Goal: Entertainment & Leisure: Consume media (video, audio)

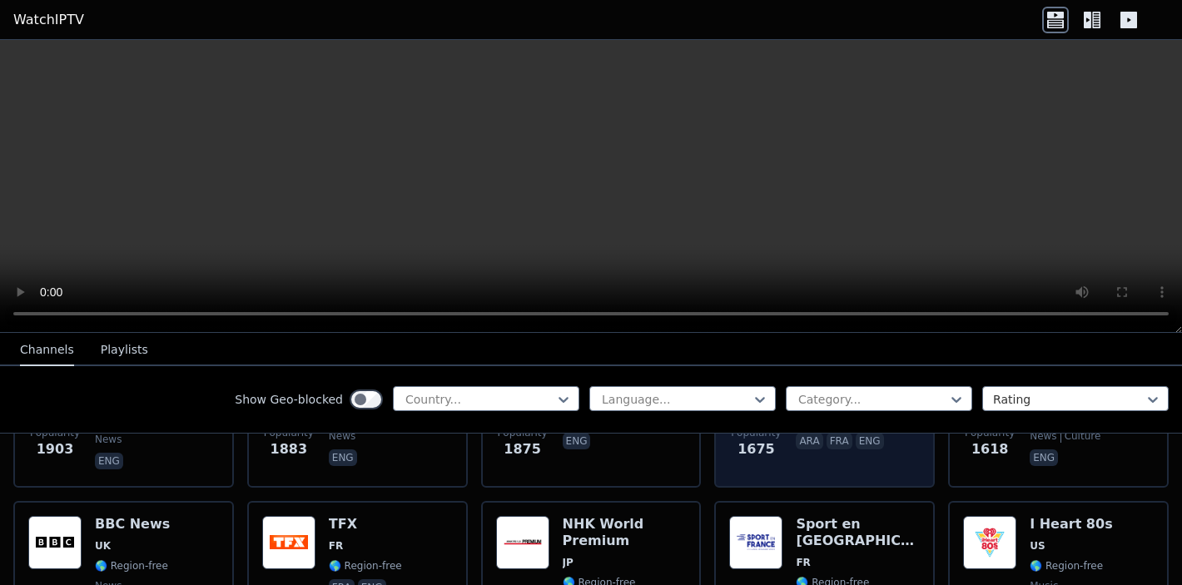
scroll to position [1118, 0]
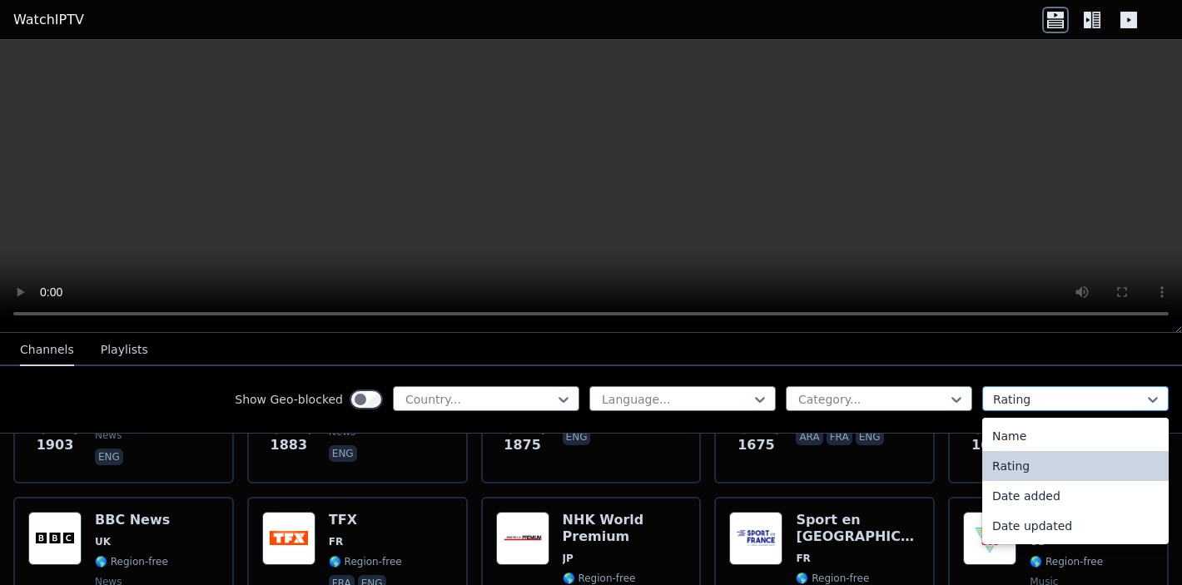
click at [862, 388] on div "Rating" at bounding box center [1075, 398] width 186 height 25
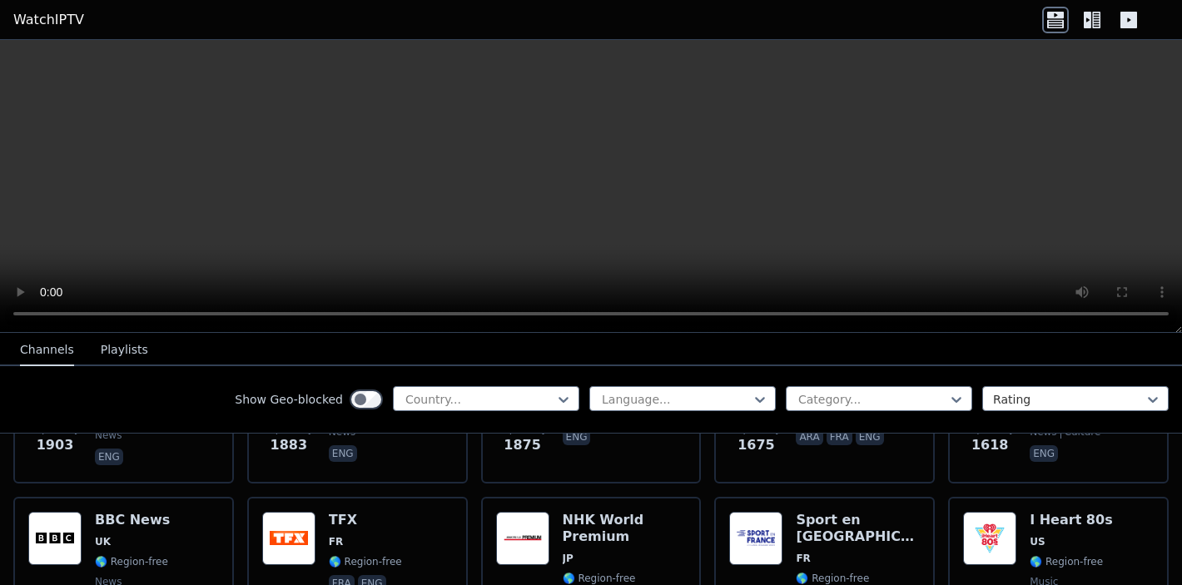
click at [862, 418] on div "Show Geo-blocked Country... Language... Category... Rating" at bounding box center [591, 399] width 1182 height 67
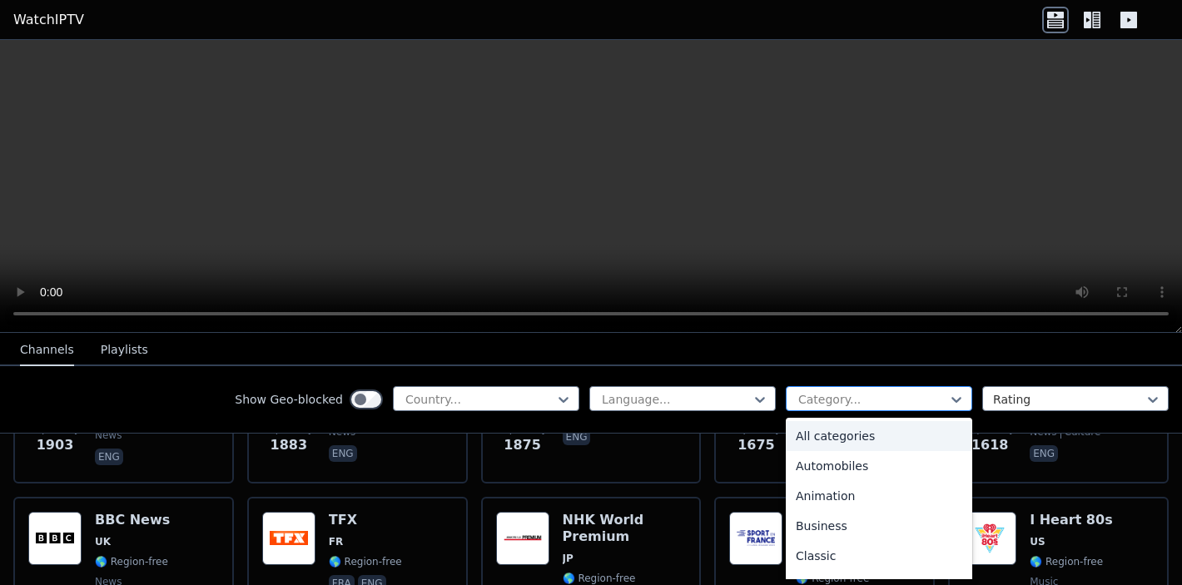
click at [862, 405] on div at bounding box center [873, 399] width 152 height 17
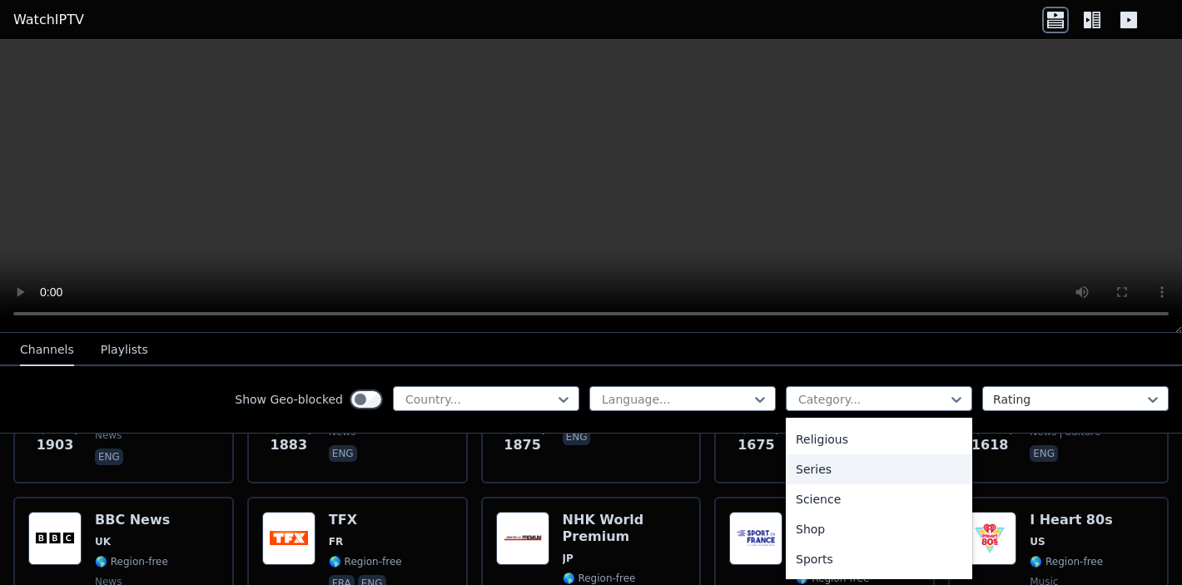
scroll to position [598, 0]
click at [818, 466] on div "Series" at bounding box center [879, 468] width 186 height 30
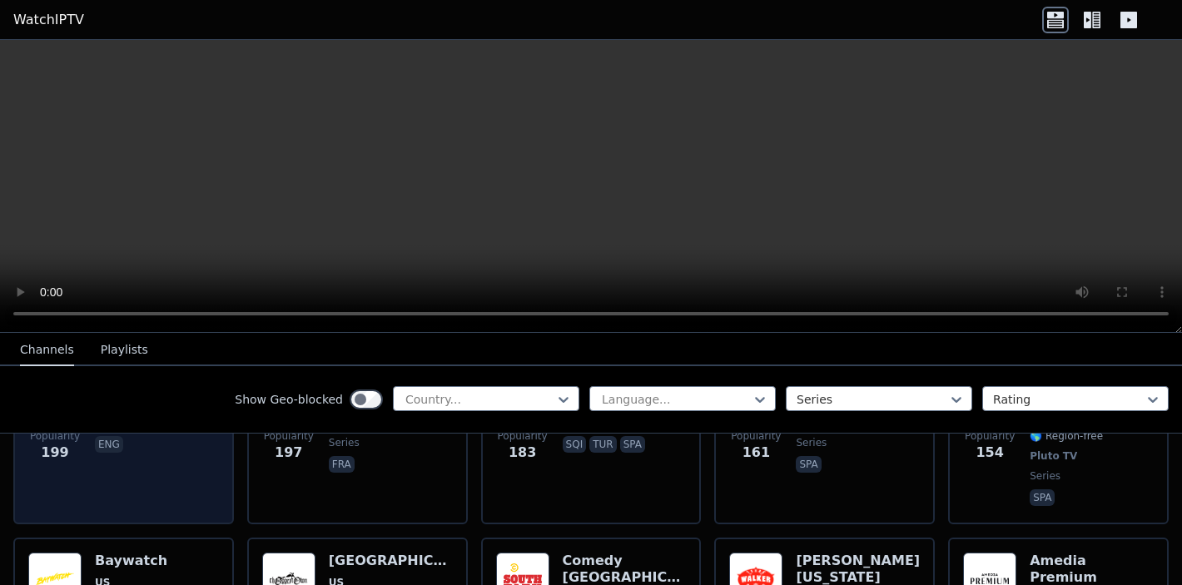
scroll to position [643, 0]
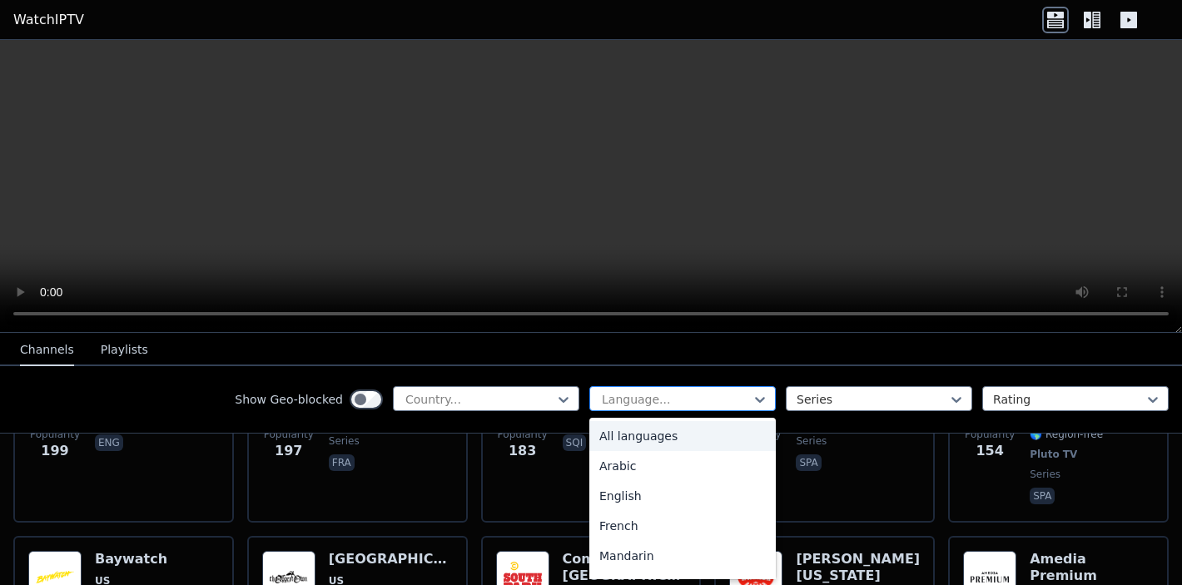
click at [683, 395] on div at bounding box center [676, 399] width 152 height 17
click at [608, 484] on div "English" at bounding box center [682, 496] width 186 height 30
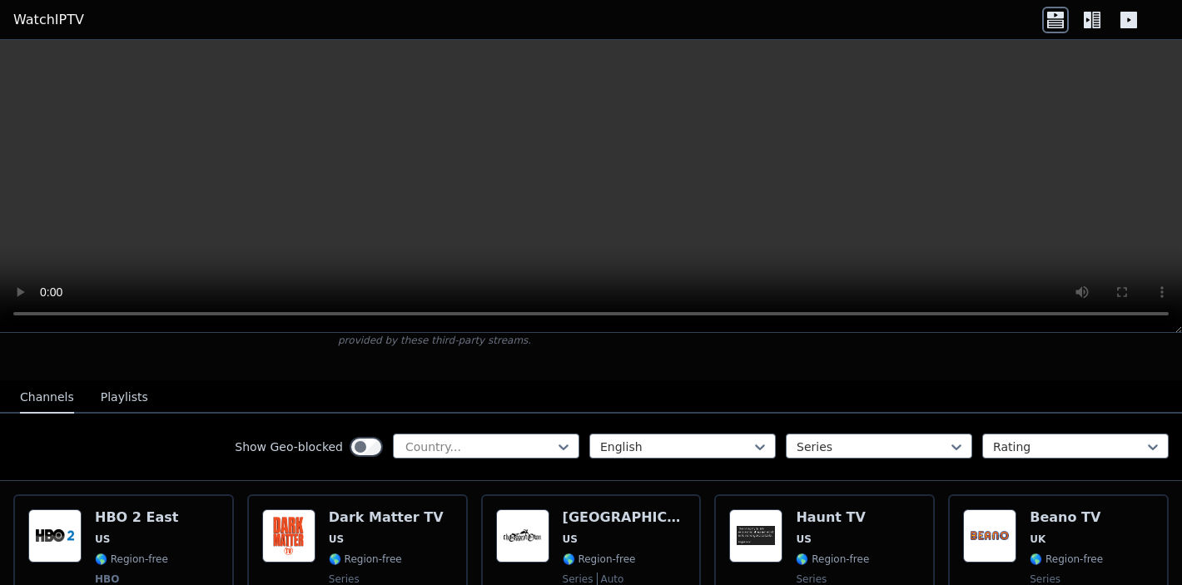
scroll to position [166, 0]
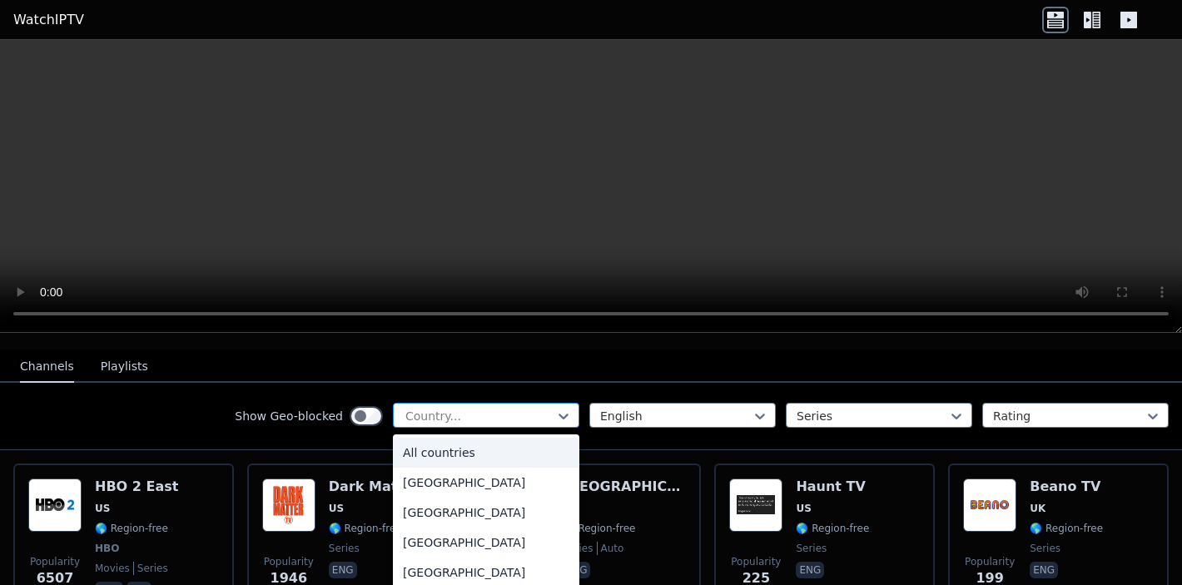
click at [510, 408] on div at bounding box center [480, 416] width 152 height 17
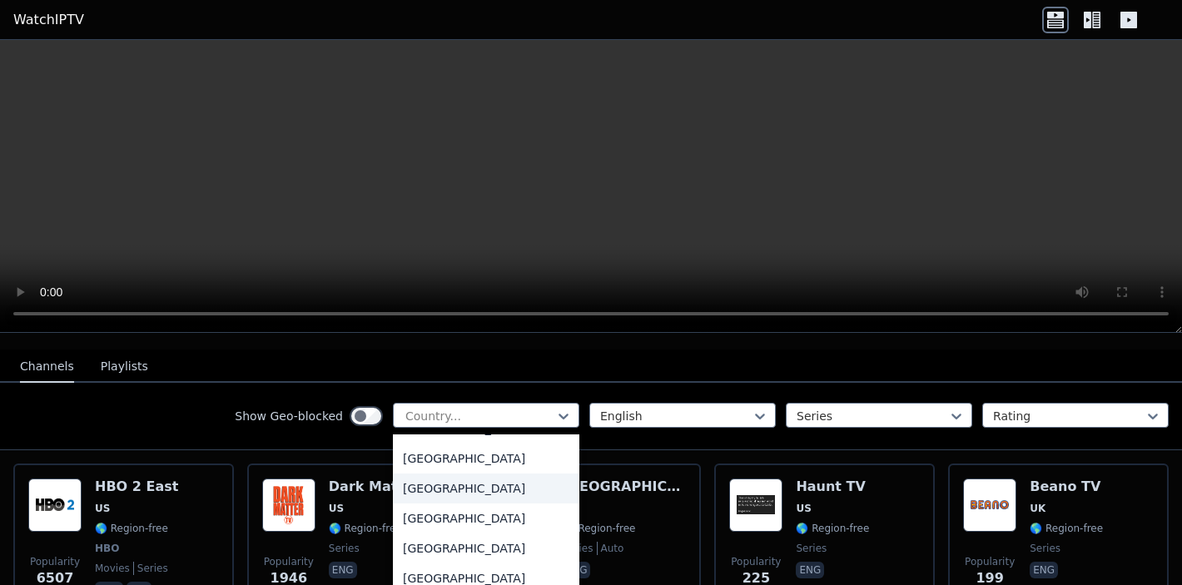
scroll to position [5820, 0]
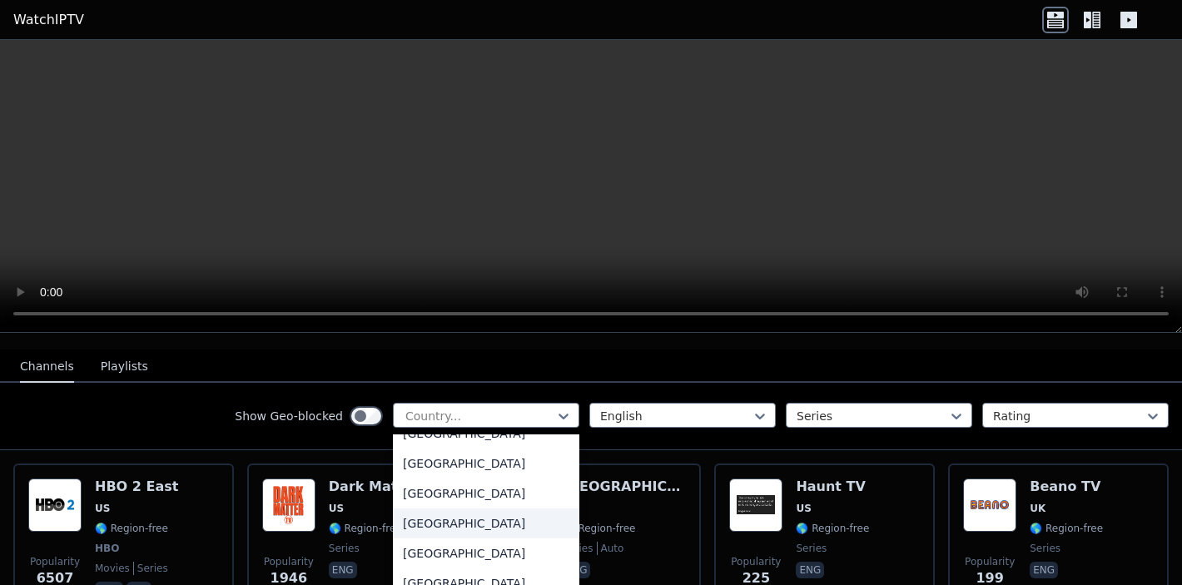
click at [447, 514] on div "[GEOGRAPHIC_DATA]" at bounding box center [486, 524] width 186 height 30
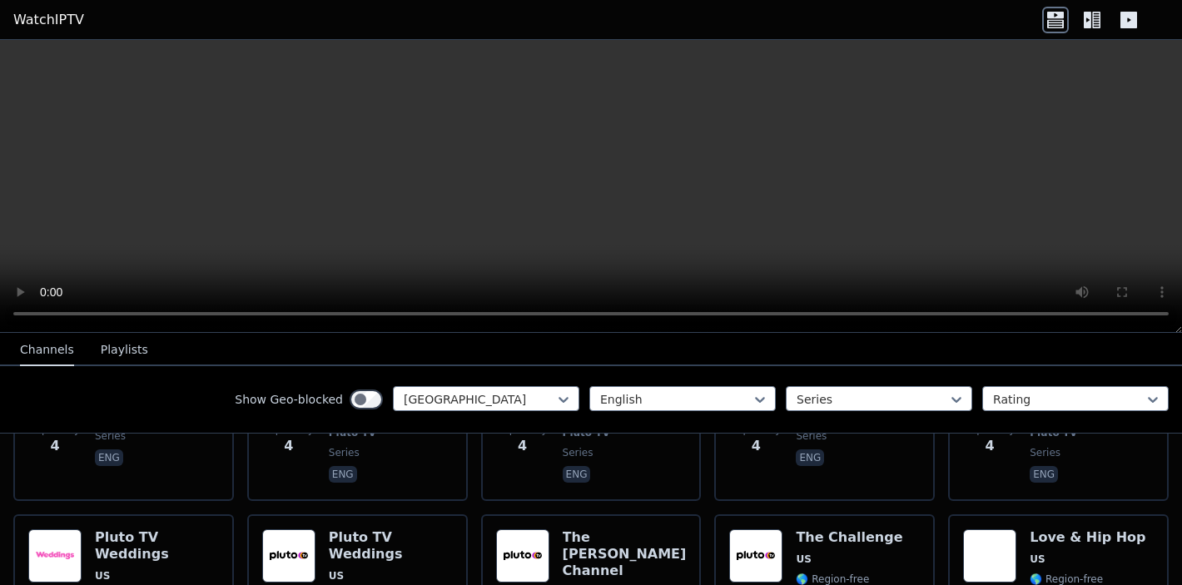
scroll to position [4049, 0]
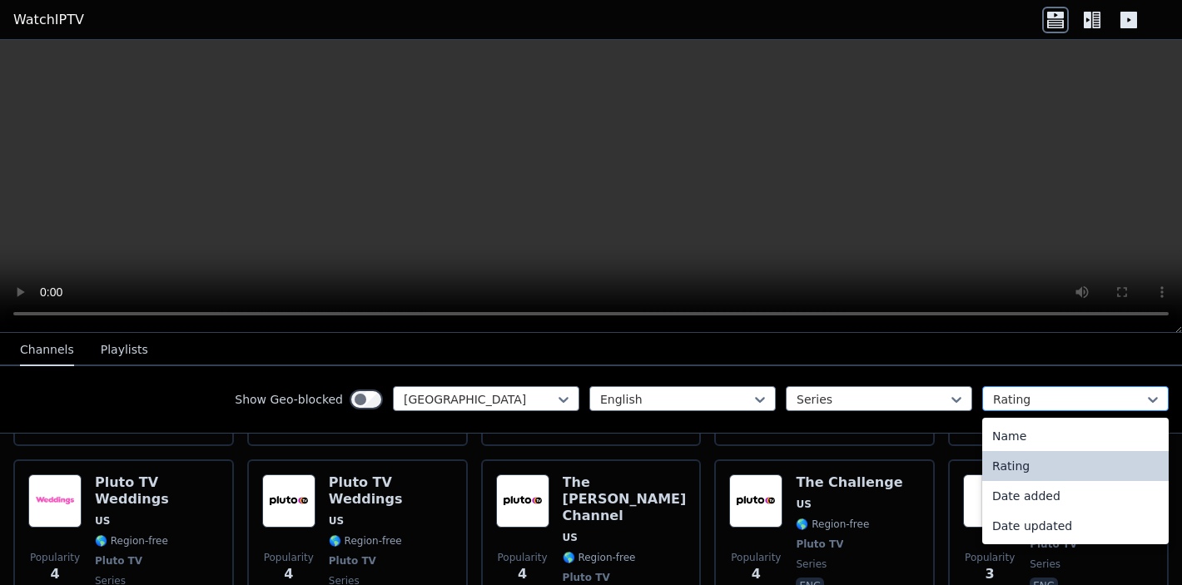
click at [862, 395] on div at bounding box center [1069, 399] width 152 height 17
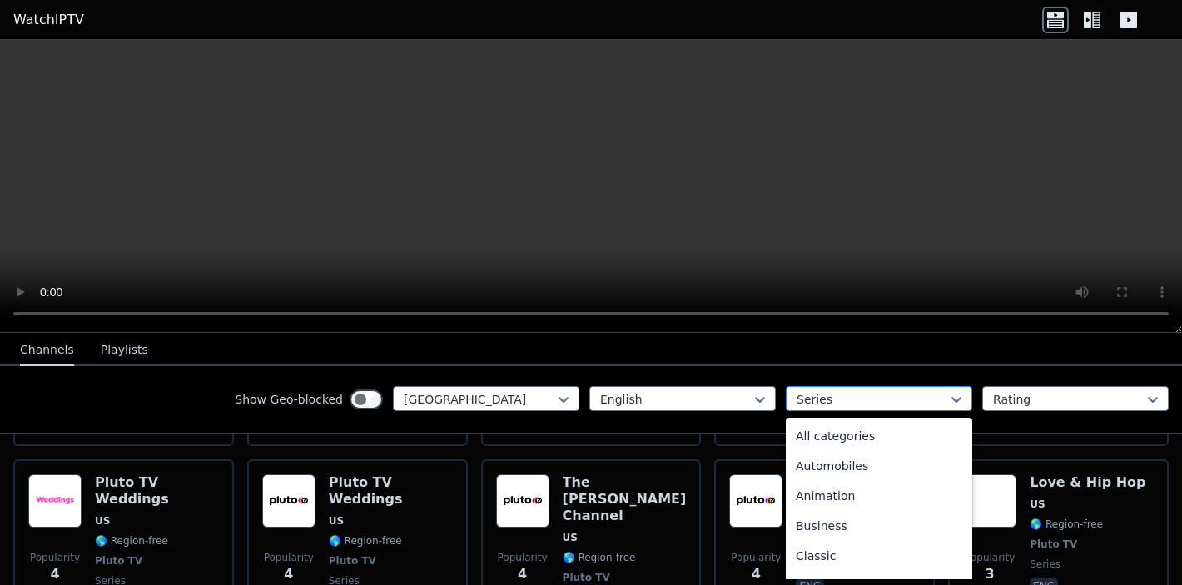
click at [862, 397] on div at bounding box center [873, 399] width 152 height 17
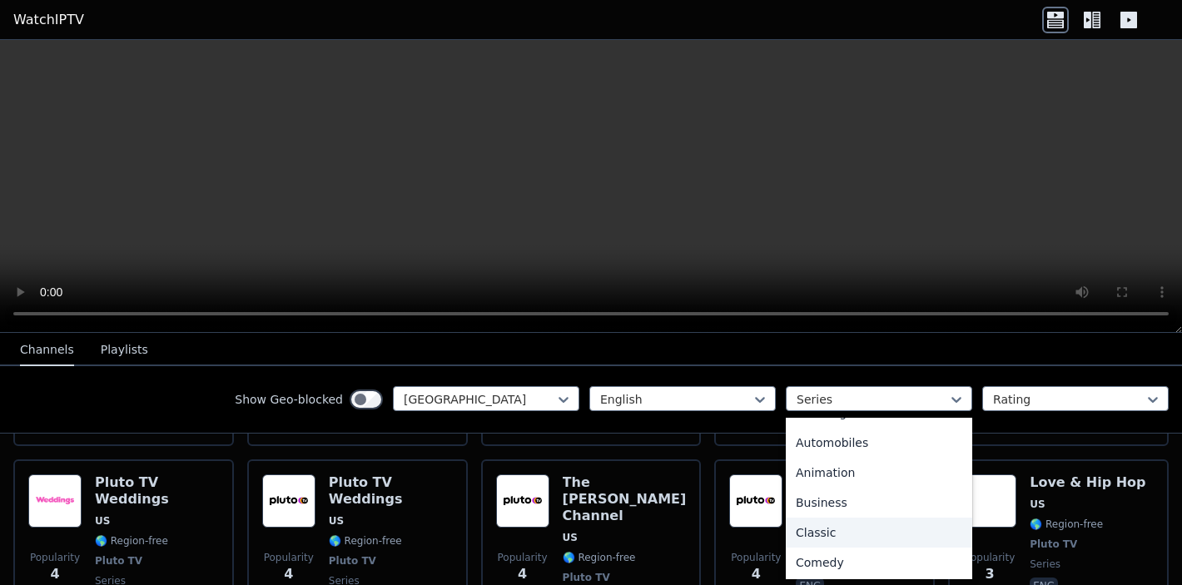
scroll to position [0, 0]
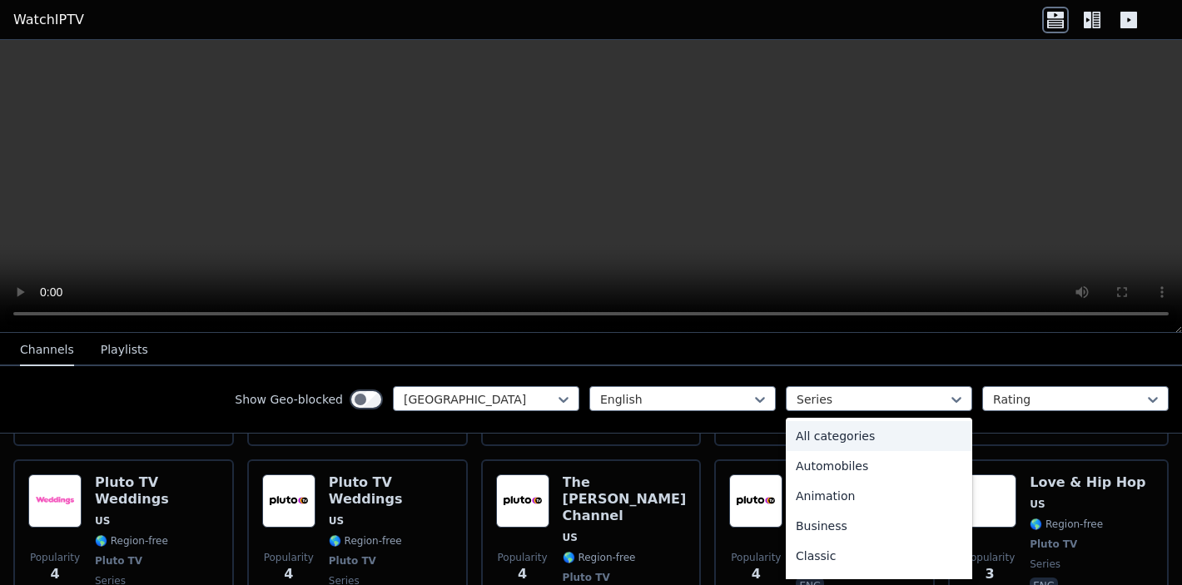
click at [833, 435] on div "All categories" at bounding box center [879, 436] width 186 height 30
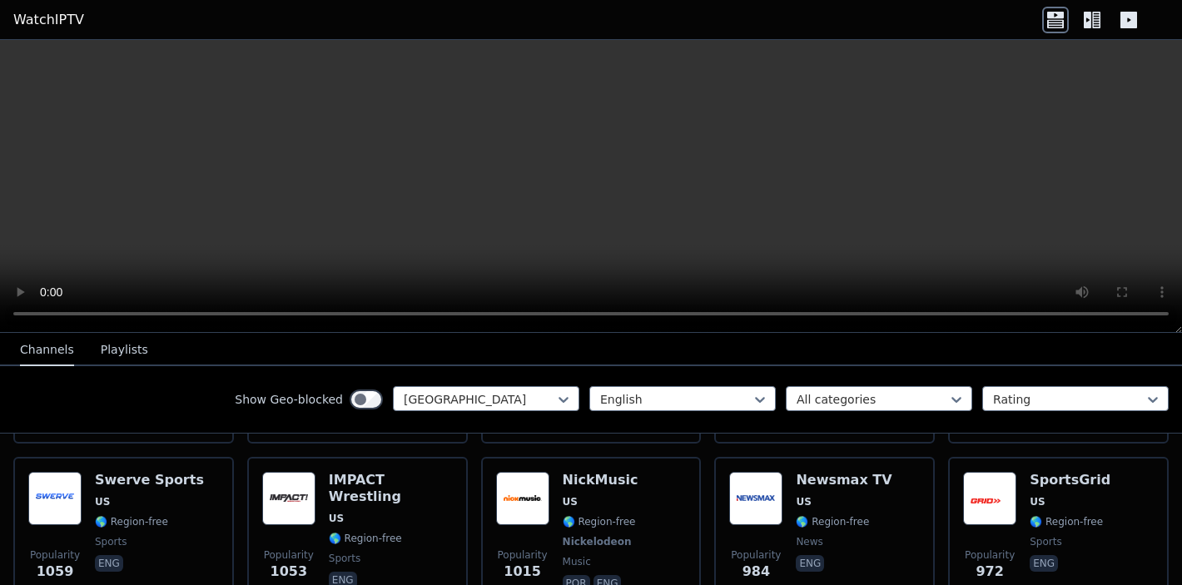
scroll to position [669, 0]
click at [862, 23] on icon at bounding box center [1092, 20] width 27 height 27
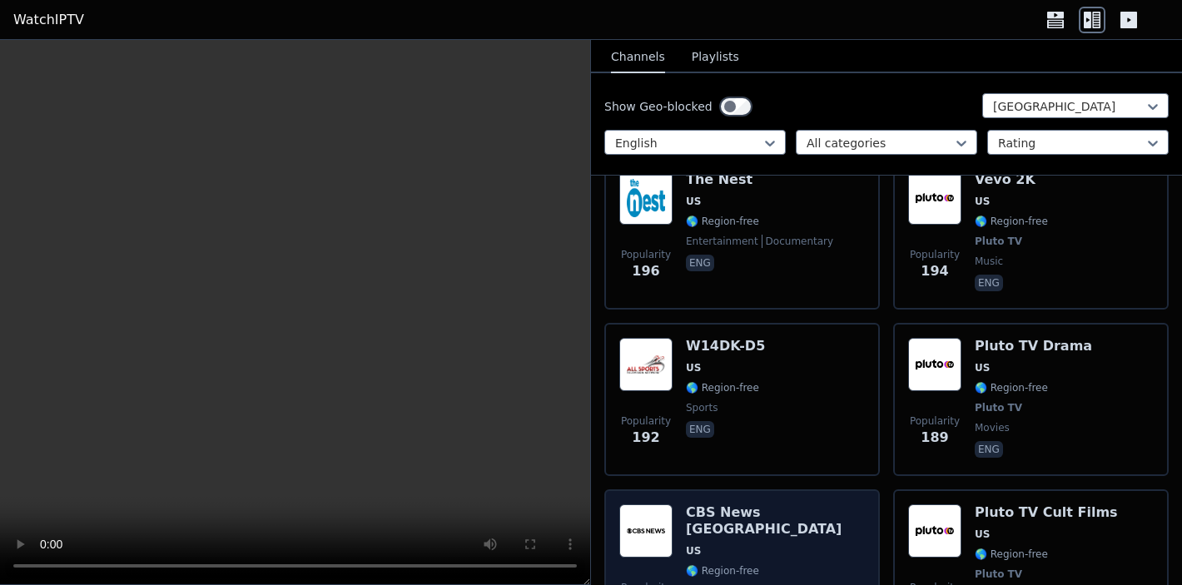
scroll to position [9411, 0]
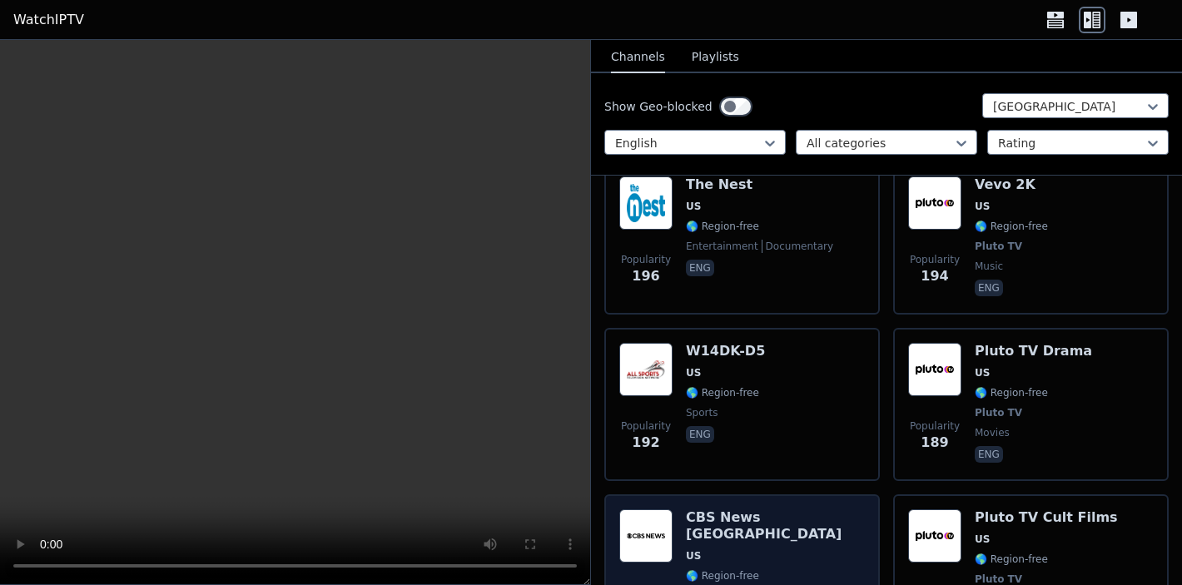
click at [764, 509] on h6 "CBS News [GEOGRAPHIC_DATA]" at bounding box center [775, 525] width 179 height 33
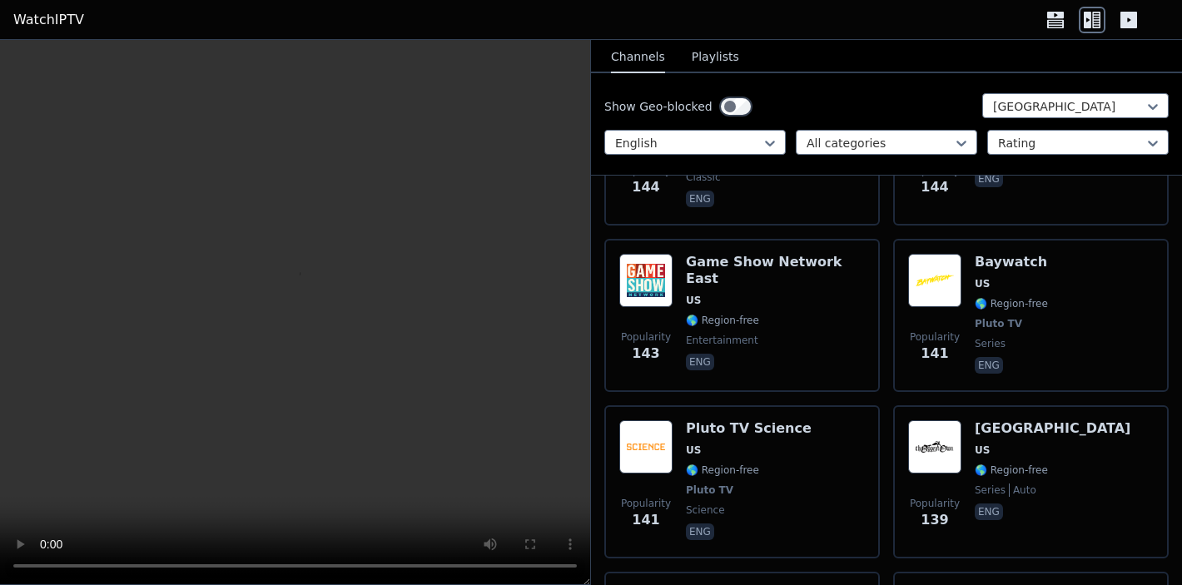
scroll to position [12042, 0]
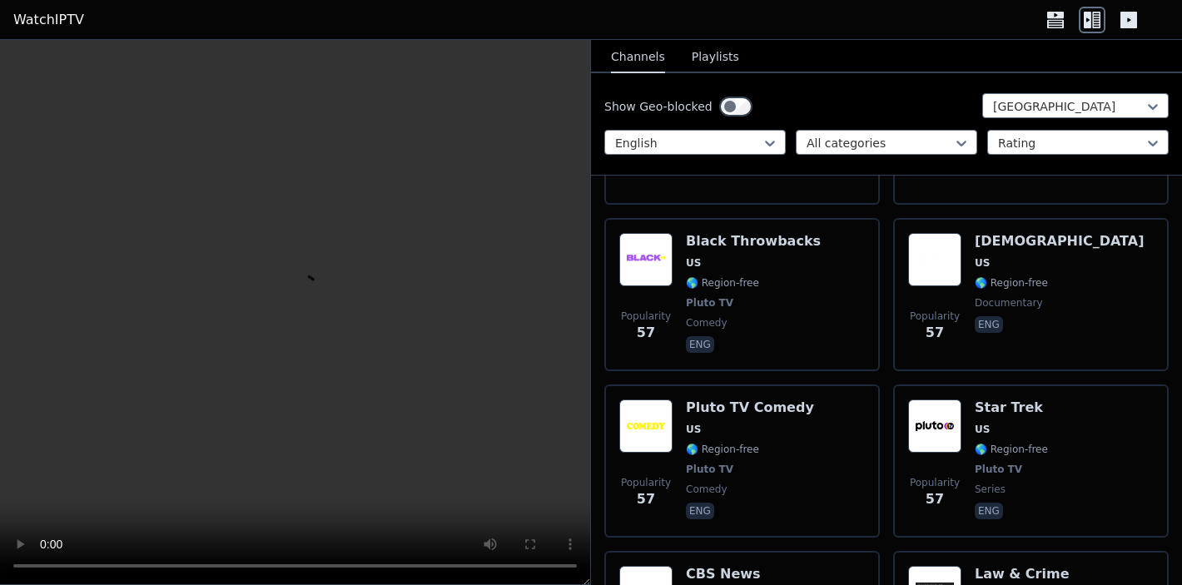
scroll to position [20484, 0]
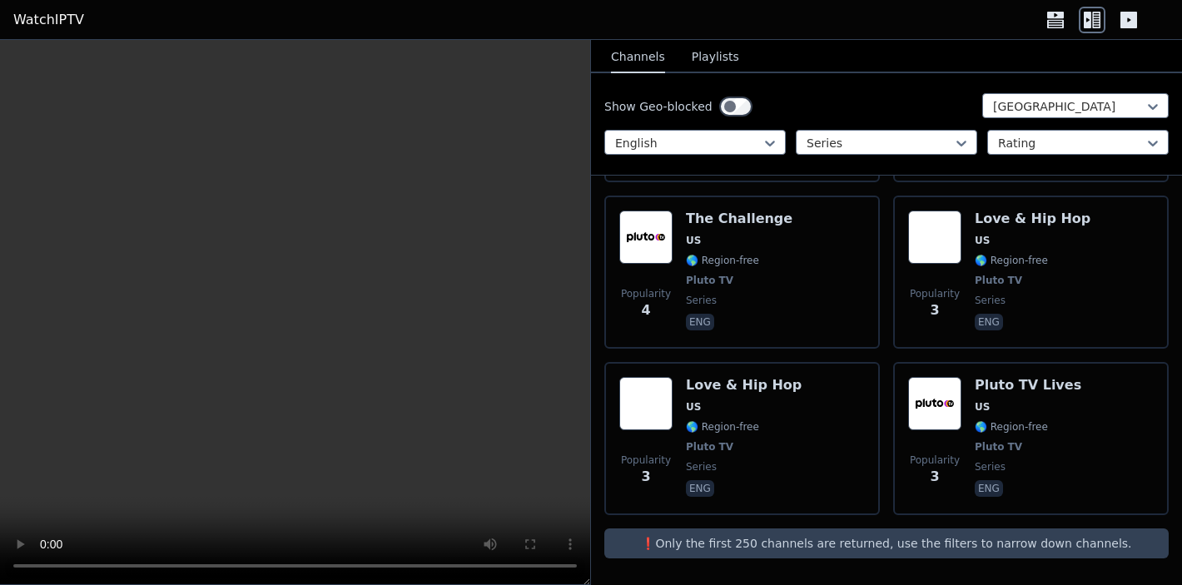
scroll to position [9111, 0]
